Goal: Information Seeking & Learning: Learn about a topic

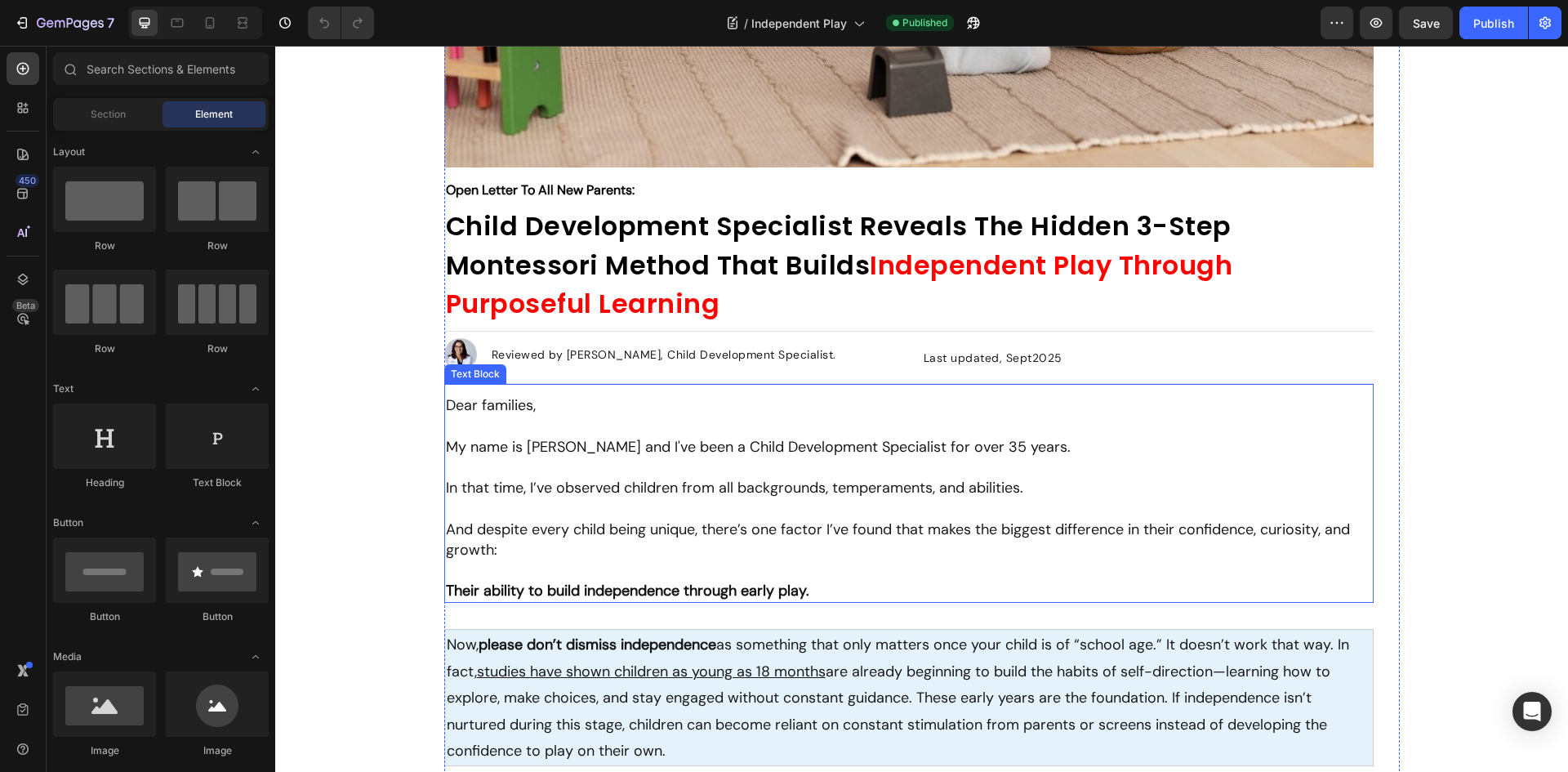
scroll to position [572, 0]
click at [495, 402] on p "Dear families, My name is [PERSON_NAME] and I've been a Child Development Speci…" at bounding box center [909, 426] width 926 height 62
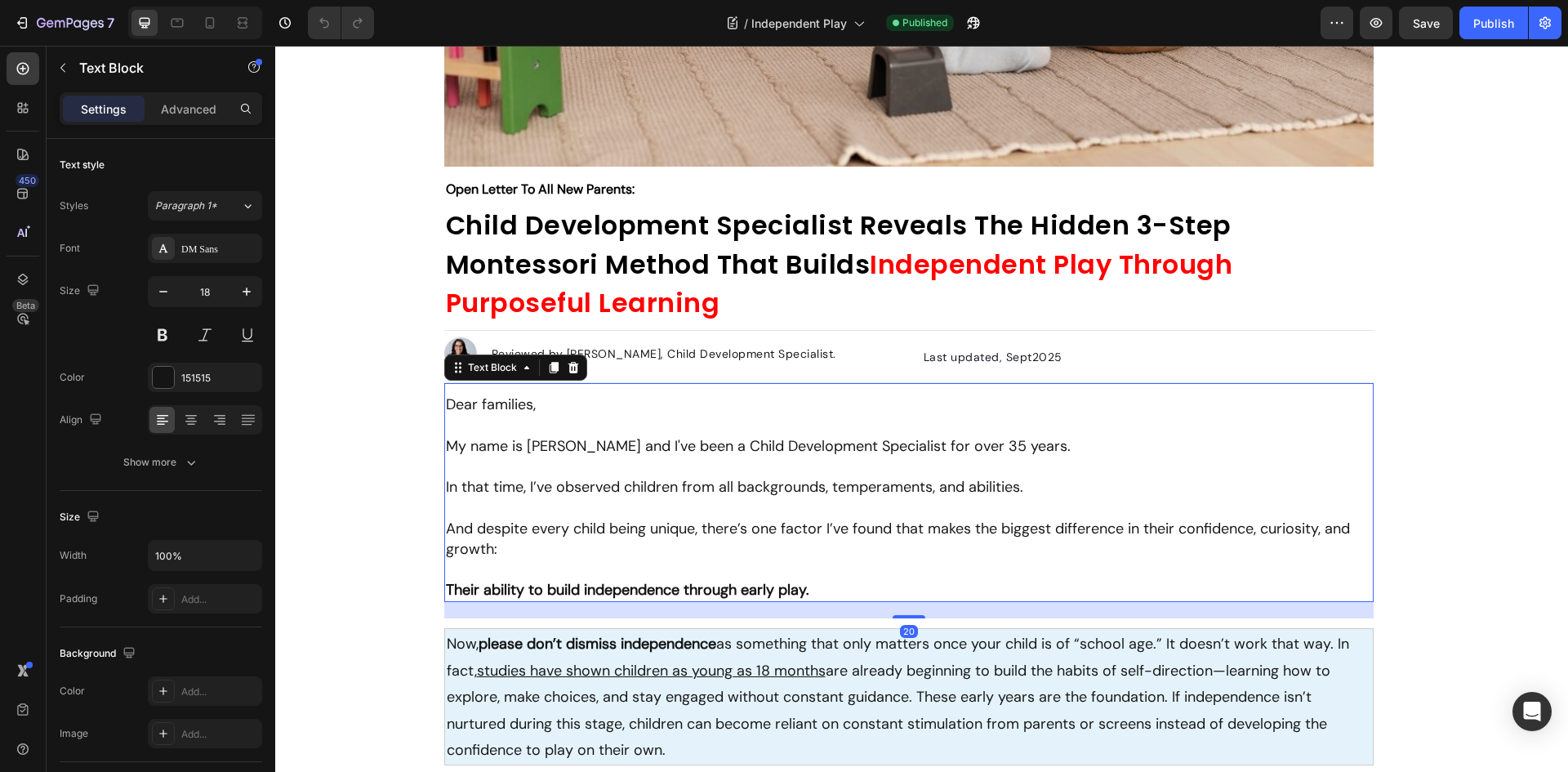
click at [608, 436] on p "Dear families, My name is [PERSON_NAME] and I've been a Child Development Speci…" at bounding box center [909, 426] width 926 height 62
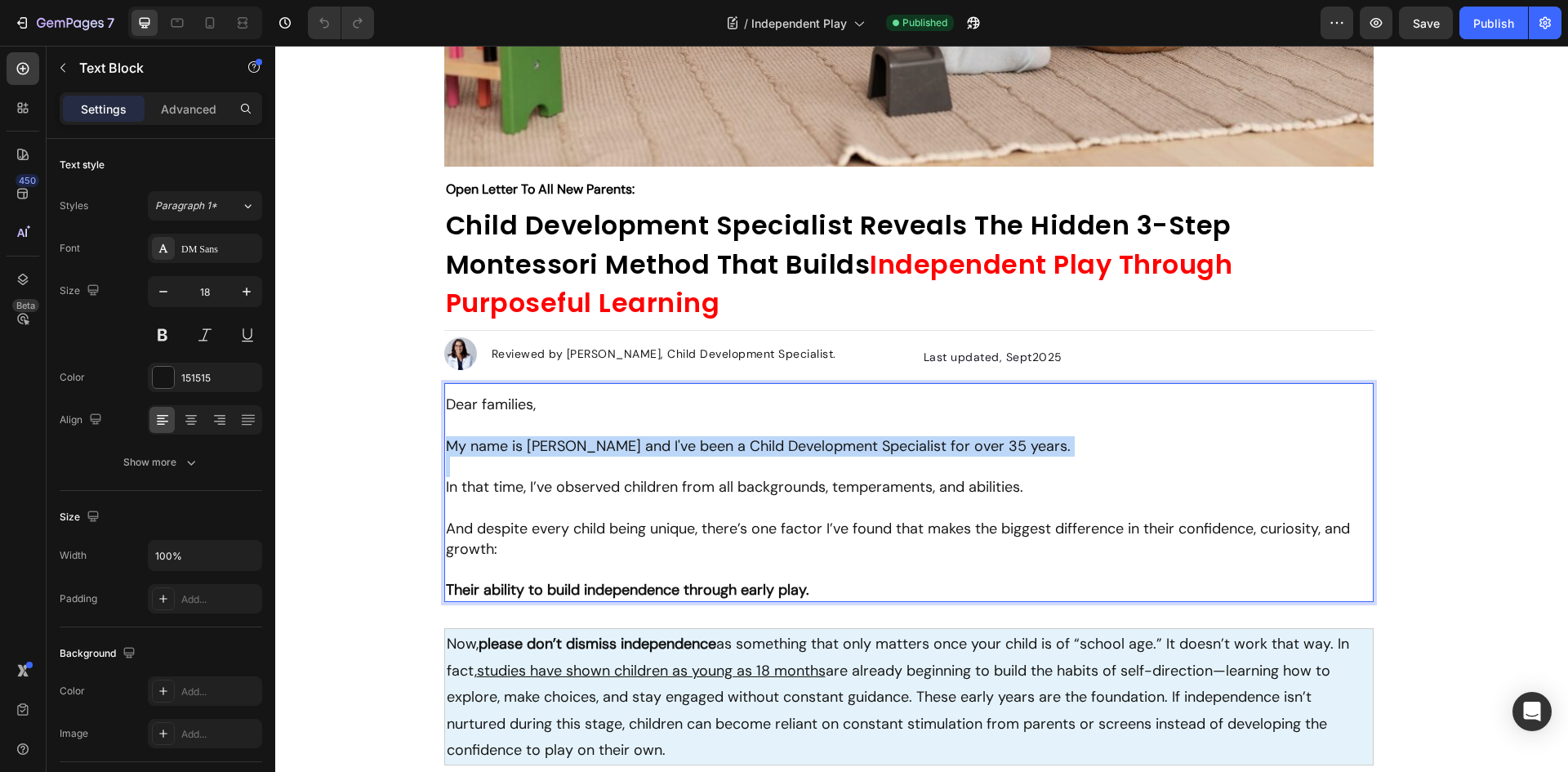
click at [608, 436] on p "Dear families, My name is [PERSON_NAME] and I've been a Child Development Speci…" at bounding box center [909, 426] width 926 height 62
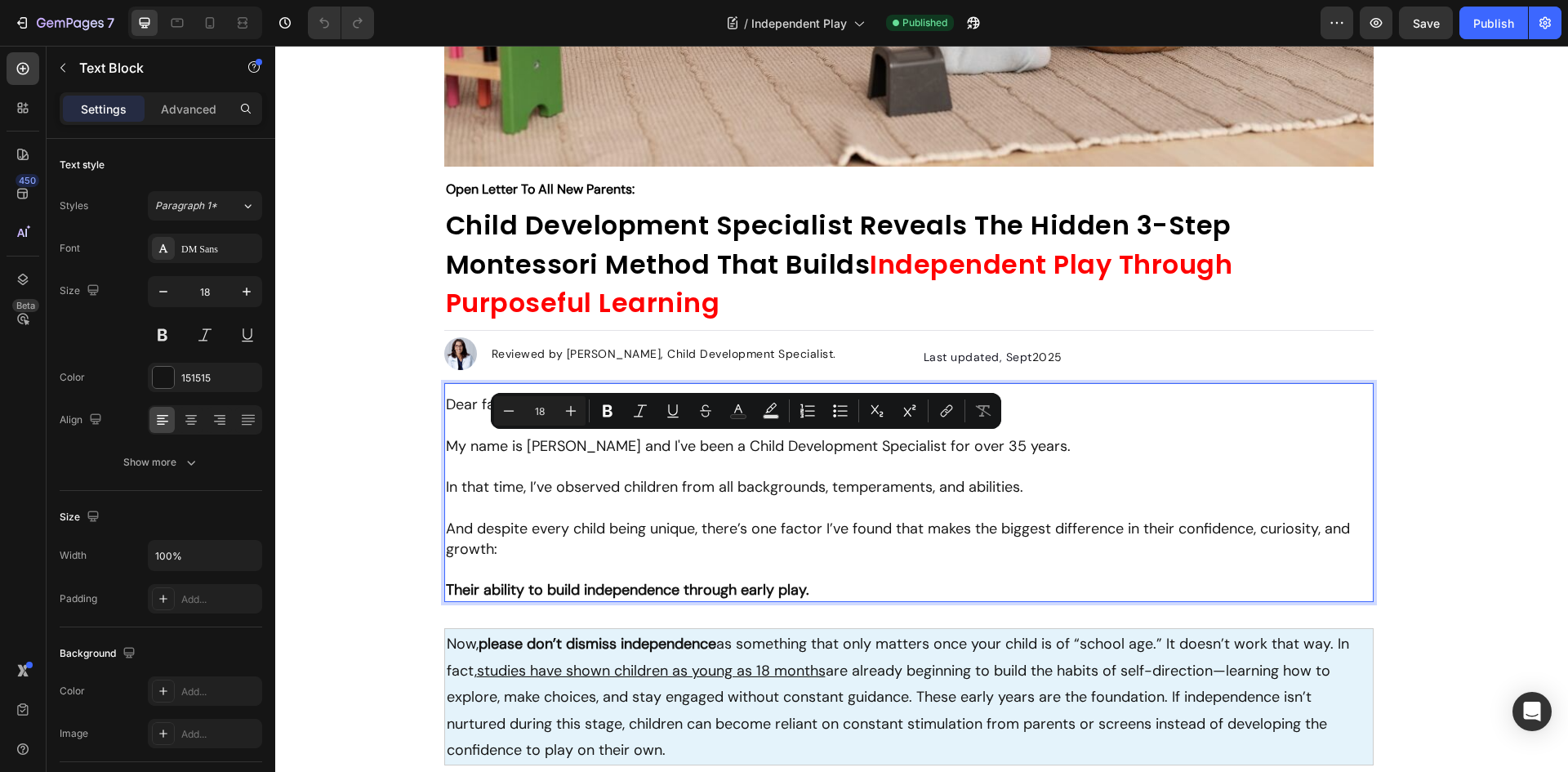
click at [862, 547] on p "And despite every child being unique, there’s one factor I’ve found that makes …" at bounding box center [909, 539] width 926 height 41
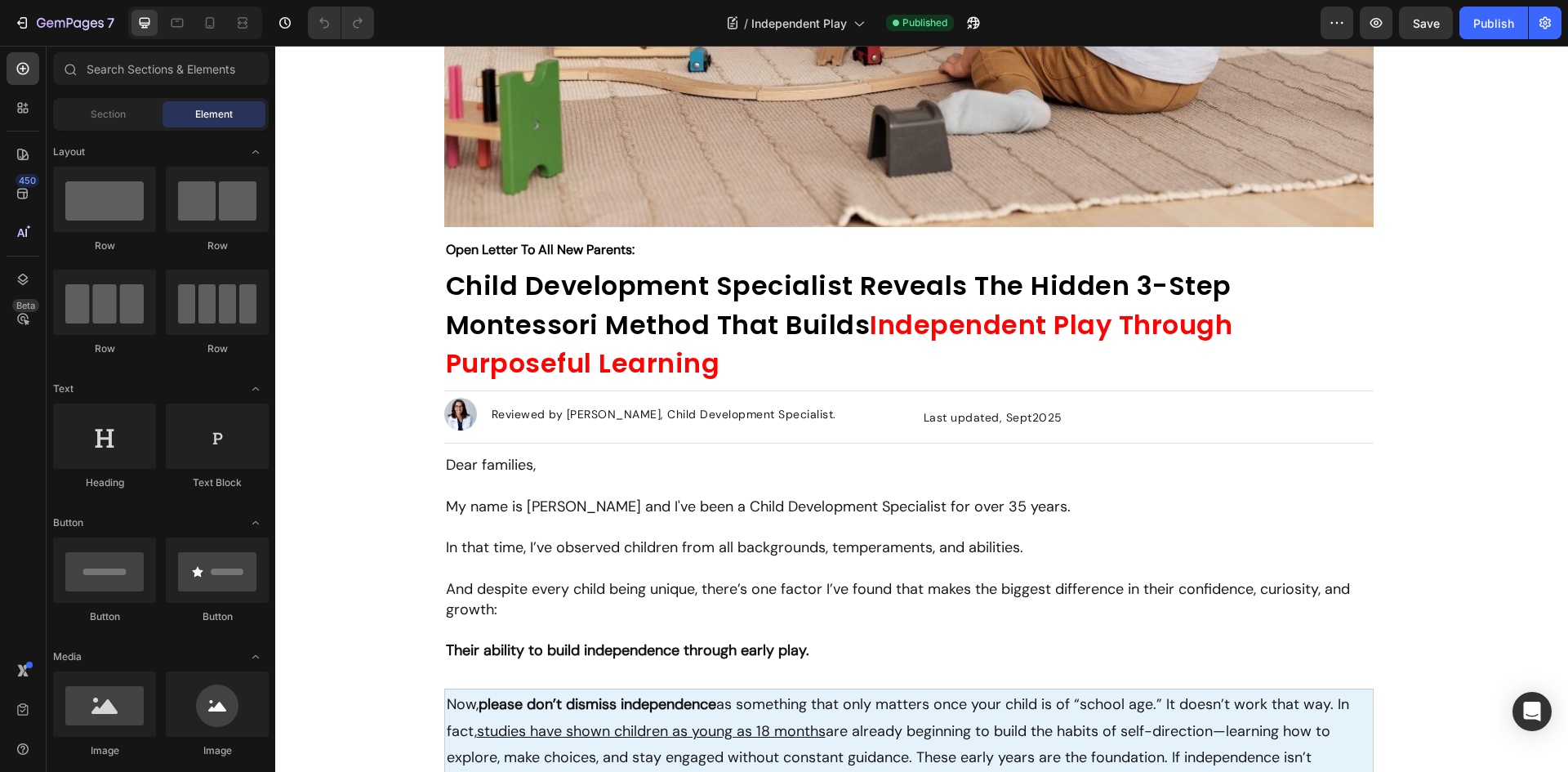
scroll to position [438, 0]
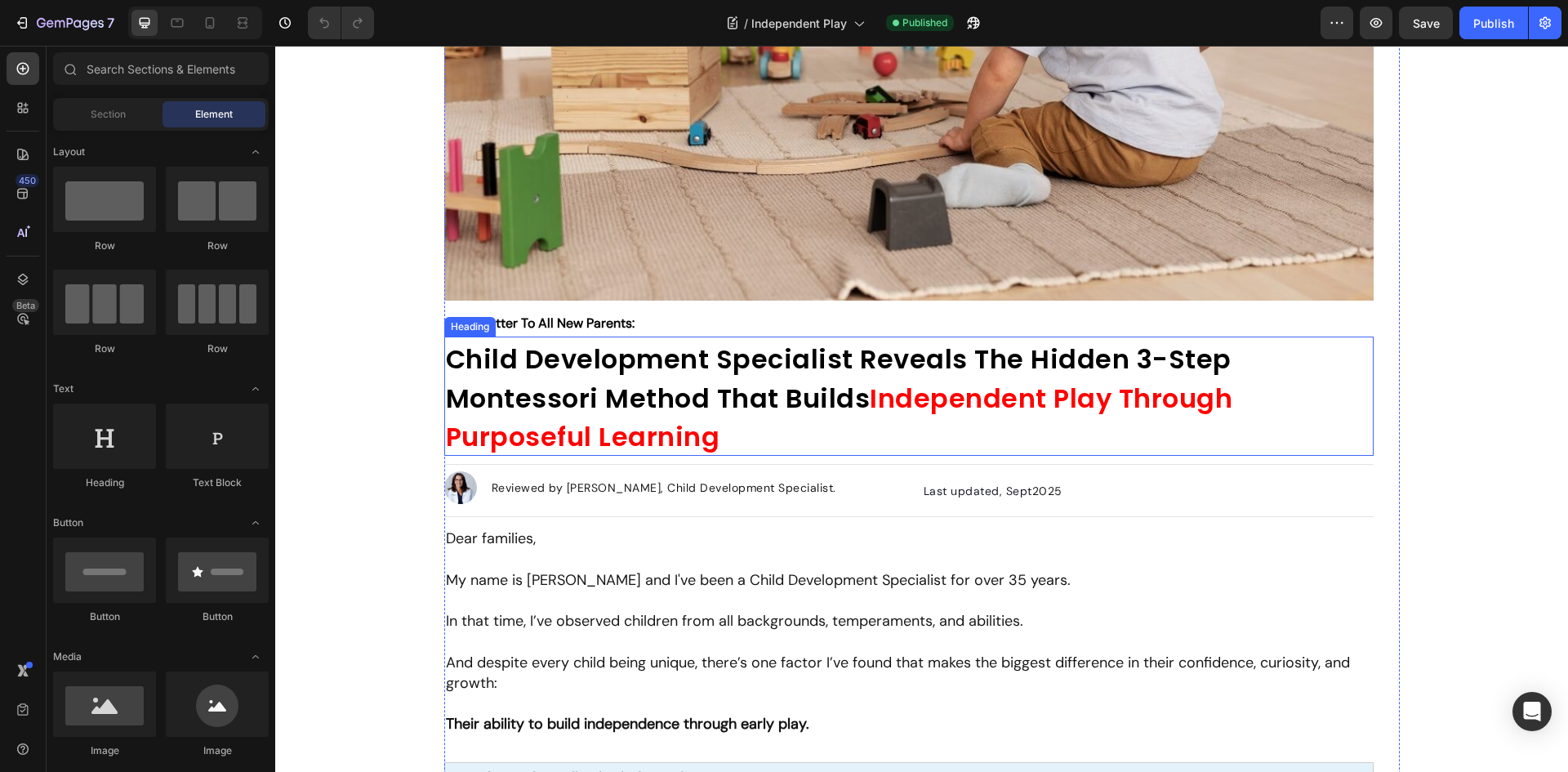
click at [732, 418] on h1 "Child Development Specialist Reveals The Hidden 3-Step Montessori Method That B…" at bounding box center [909, 395] width 929 height 119
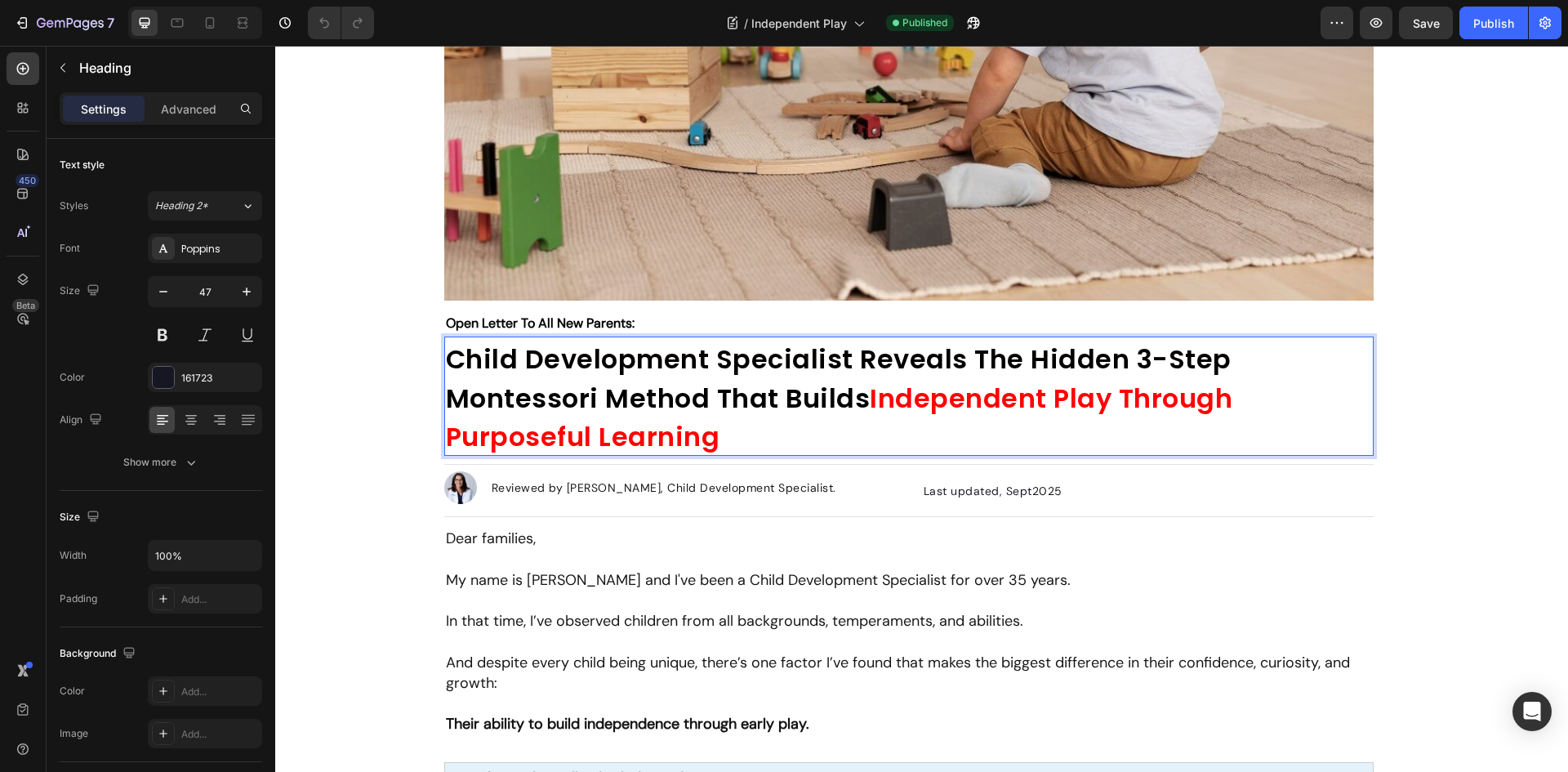
click at [732, 418] on h1 "Child Development Specialist Reveals The Hidden 3-Step Montessori Method That B…" at bounding box center [909, 395] width 929 height 119
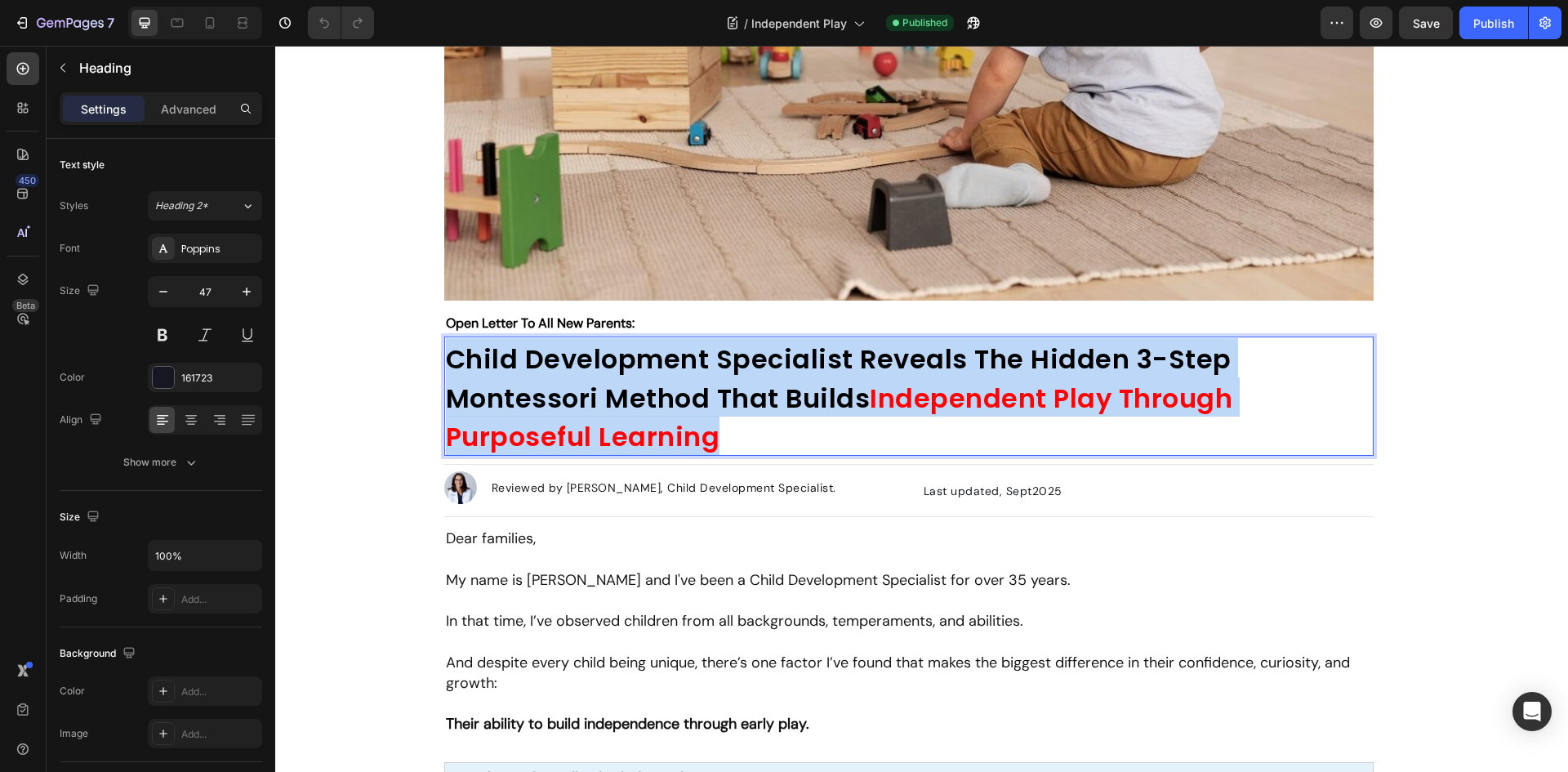
click at [732, 418] on p "Child Development Specialist Reveals The Hidden 3-Step Montessori Method That B…" at bounding box center [909, 395] width 926 height 116
